Goal: Transaction & Acquisition: Purchase product/service

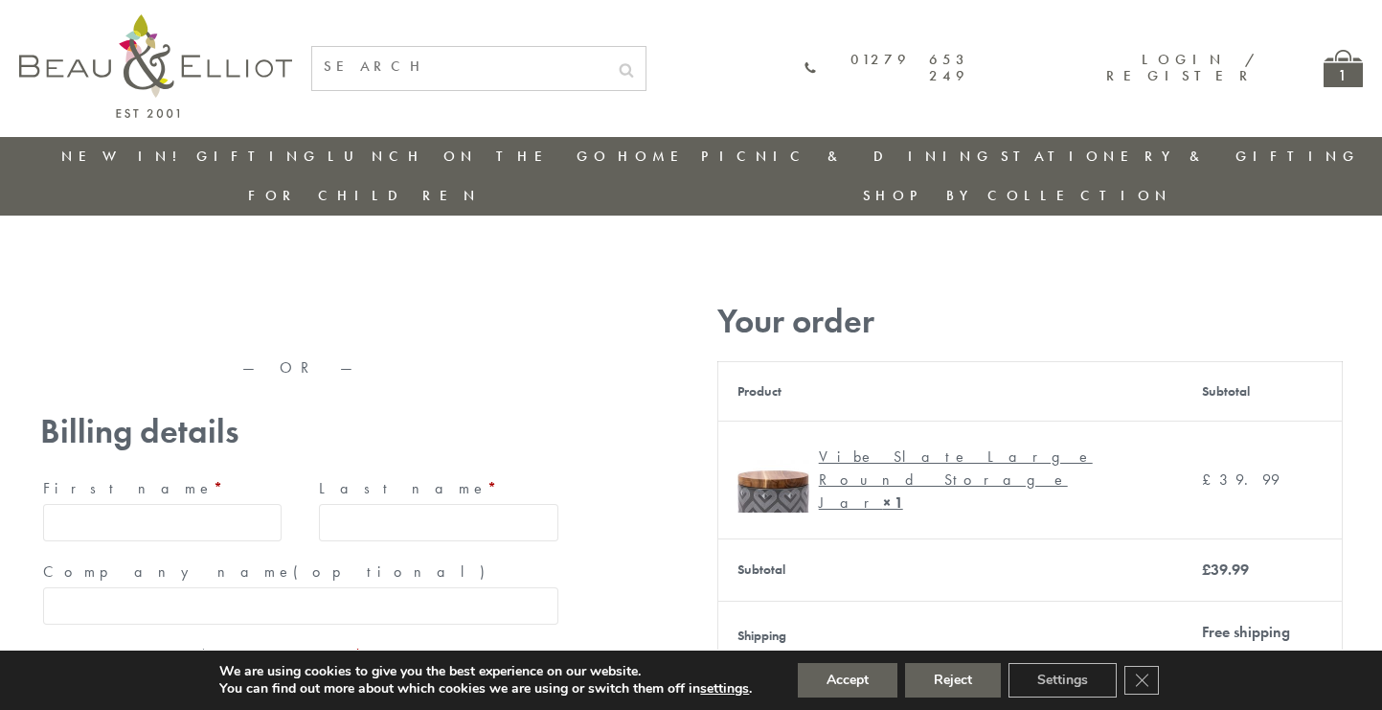
type input "maria33@yahoo.com"
type input "Maria"
type input "Williams"
type input "23, Scottsdale, Happytown"
type input "London"
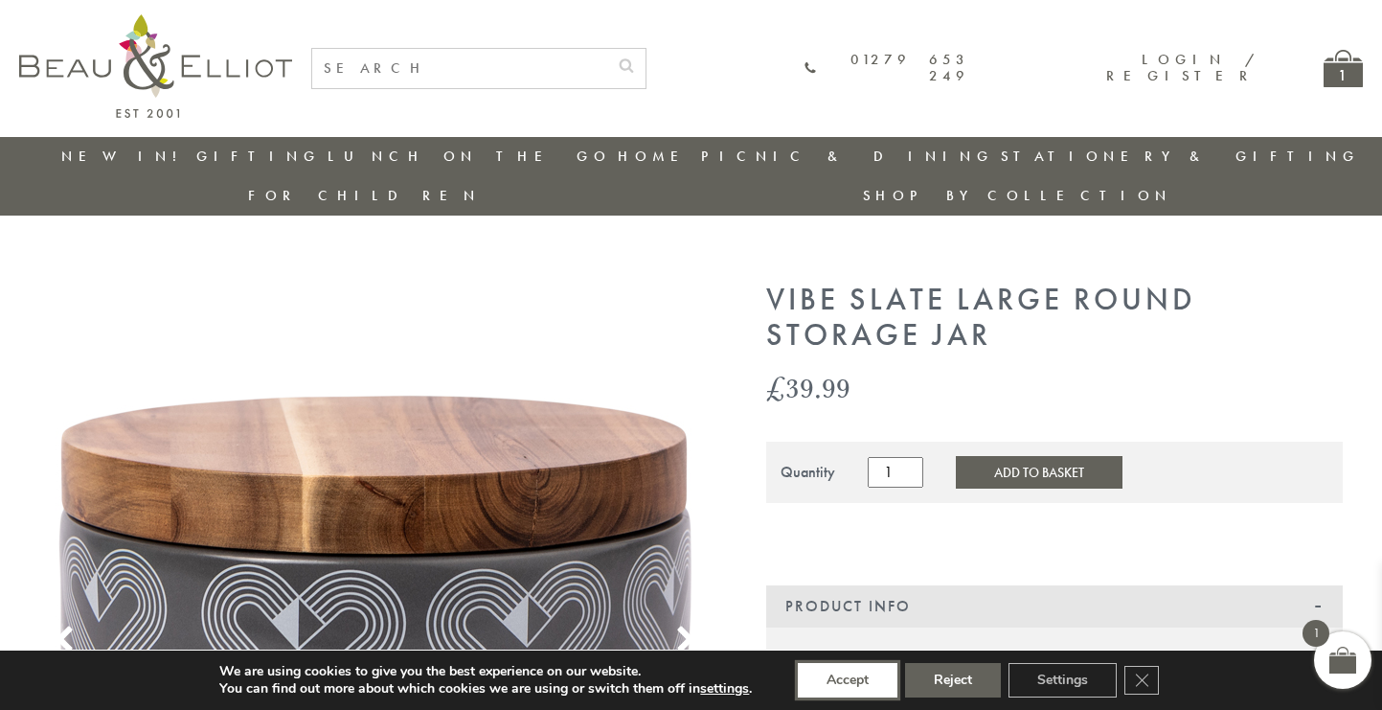
click at [847, 680] on button "Accept" at bounding box center [848, 680] width 100 height 34
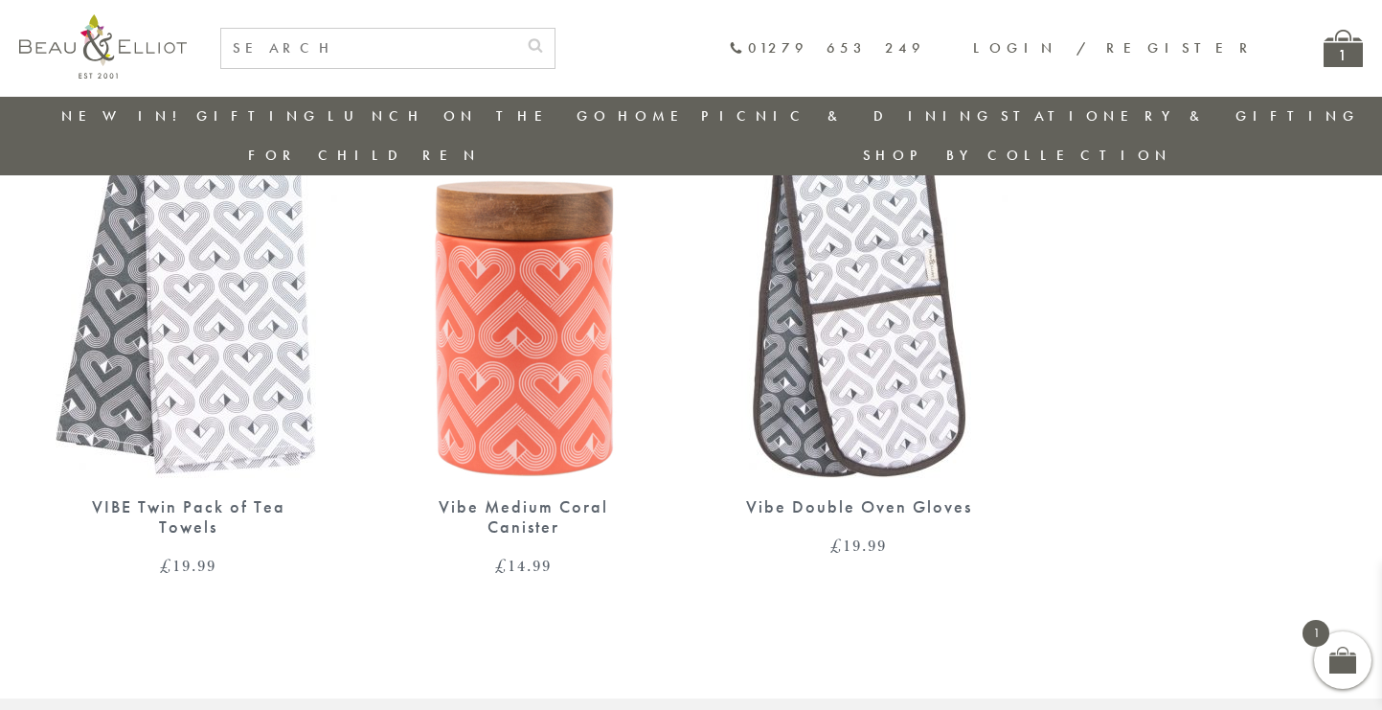
scroll to position [1211, 0]
